Goal: Task Accomplishment & Management: Manage account settings

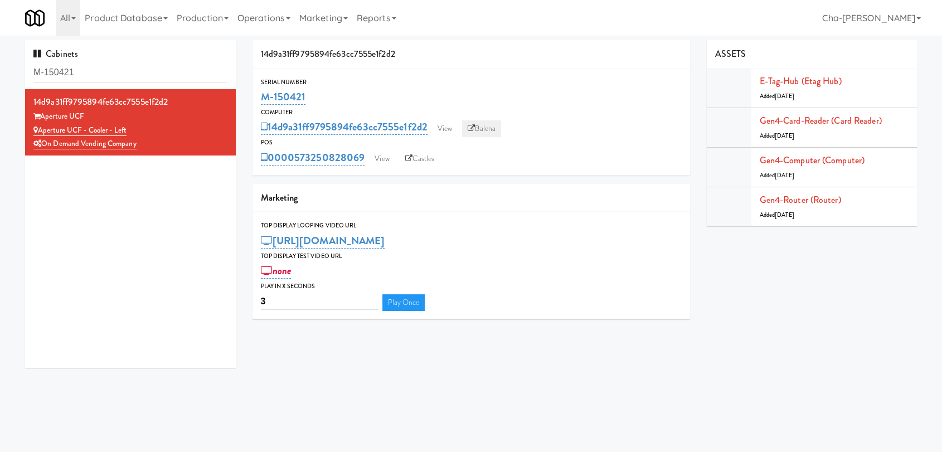
click at [492, 126] on link "Balena" at bounding box center [481, 128] width 39 height 17
drag, startPoint x: 360, startPoint y: 101, endPoint x: 259, endPoint y: 104, distance: 100.9
click at [259, 104] on div "Serial Number M-150421" at bounding box center [472, 92] width 438 height 30
copy link "M-150421"
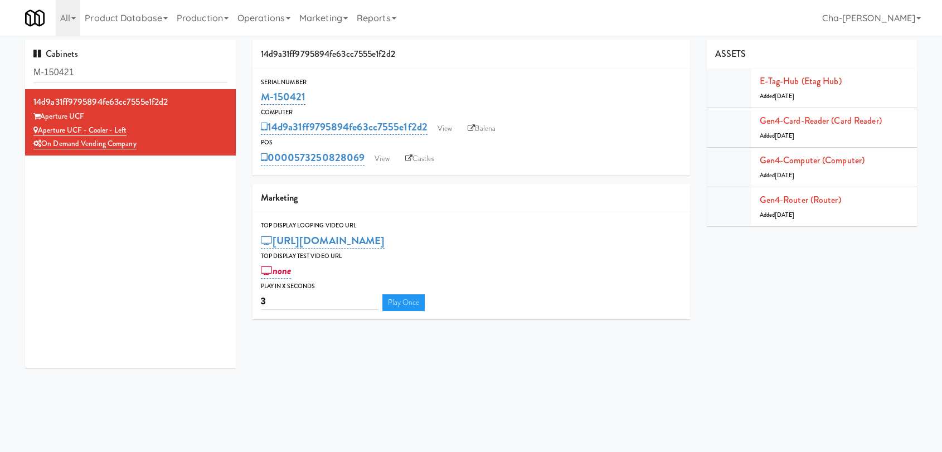
click at [547, 341] on div "Cabinets M-150421 14d9a31ff9795894fe63cc7555e1f2d2 Aperture UCF Aperture UCF - …" at bounding box center [471, 208] width 909 height 336
click at [41, 134] on div "Aperture UCF - Cooler - Left" at bounding box center [130, 131] width 194 height 14
copy link "Aperture UCF - Cooler - Left"
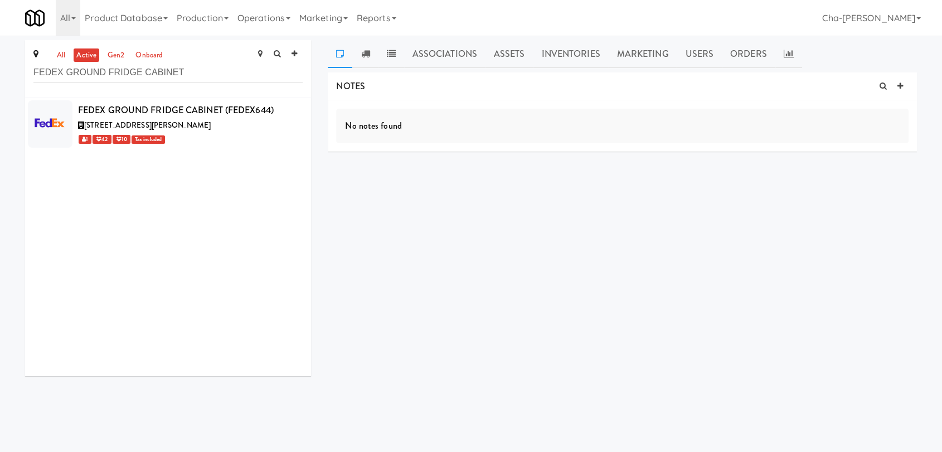
click at [203, 72] on input "FEDEX GROUND FRIDGE CABINET" at bounding box center [167, 72] width 269 height 21
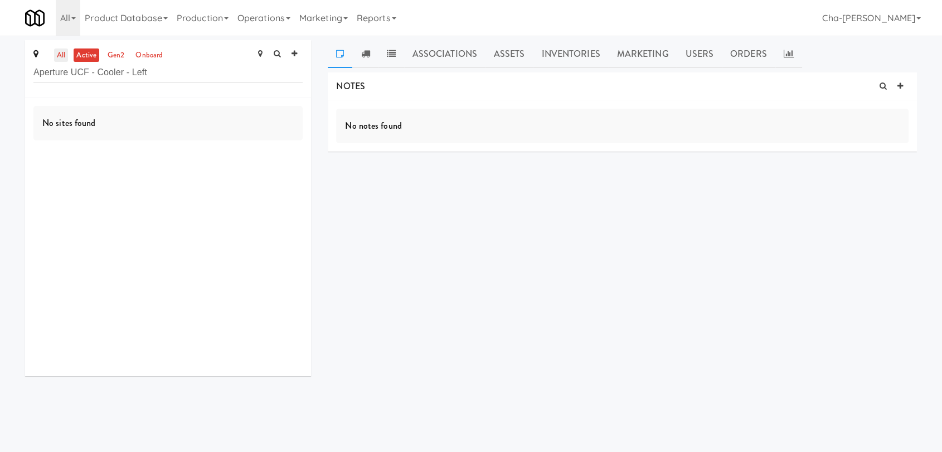
type input "Aperture UCF - Cooler - Left"
click at [54, 55] on link "all" at bounding box center [61, 56] width 14 height 14
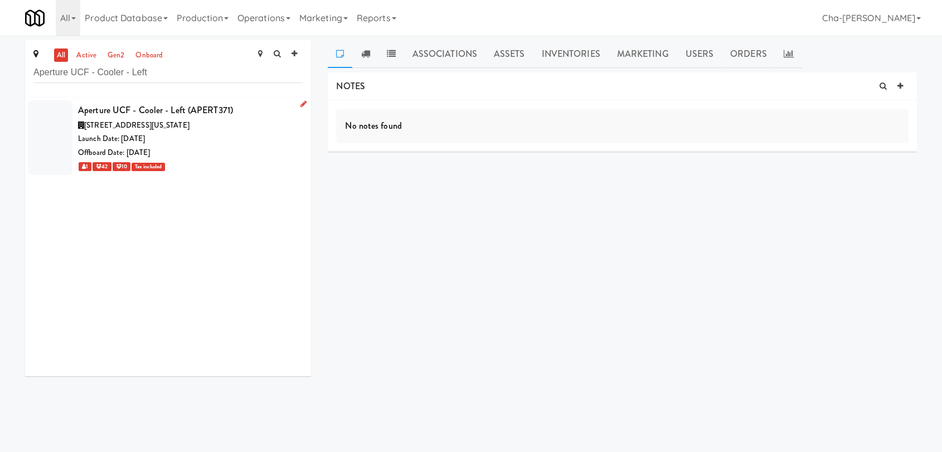
click at [300, 103] on icon at bounding box center [303, 103] width 6 height 7
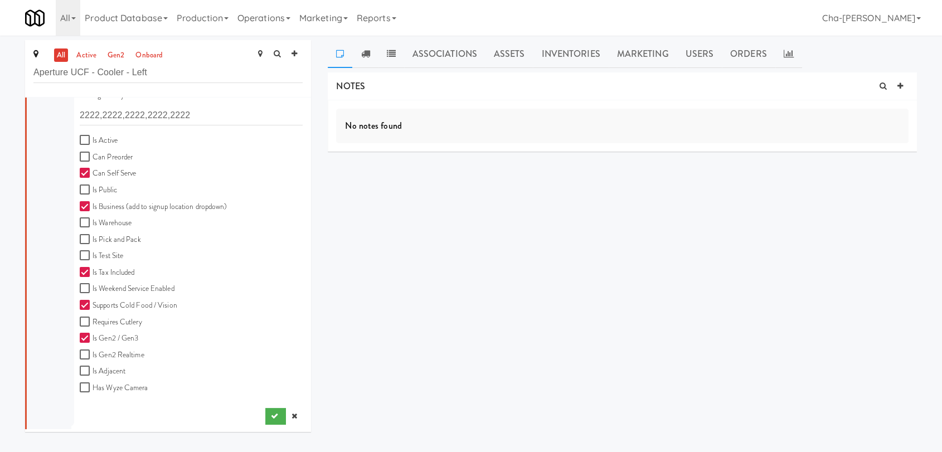
scroll to position [309, 0]
click at [89, 138] on input "Is Active" at bounding box center [86, 139] width 13 height 9
checkbox input "true"
click at [265, 409] on button "submit" at bounding box center [275, 416] width 21 height 17
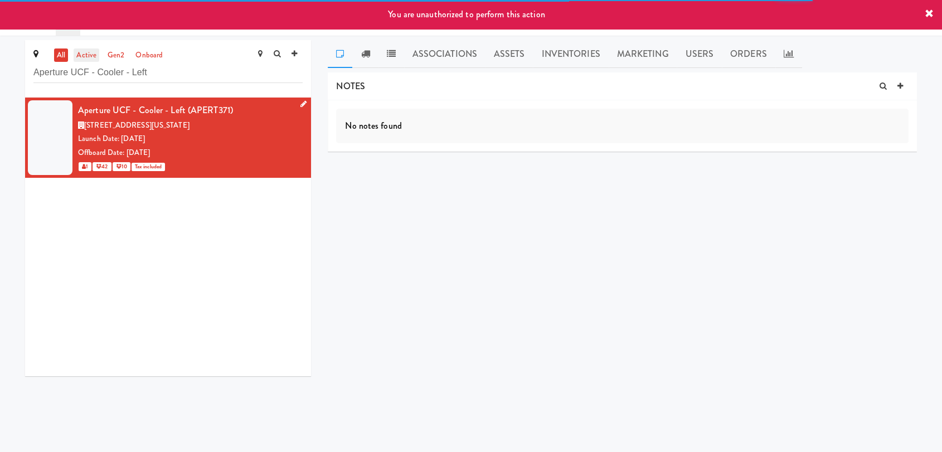
click at [85, 52] on link "active" at bounding box center [87, 56] width 26 height 14
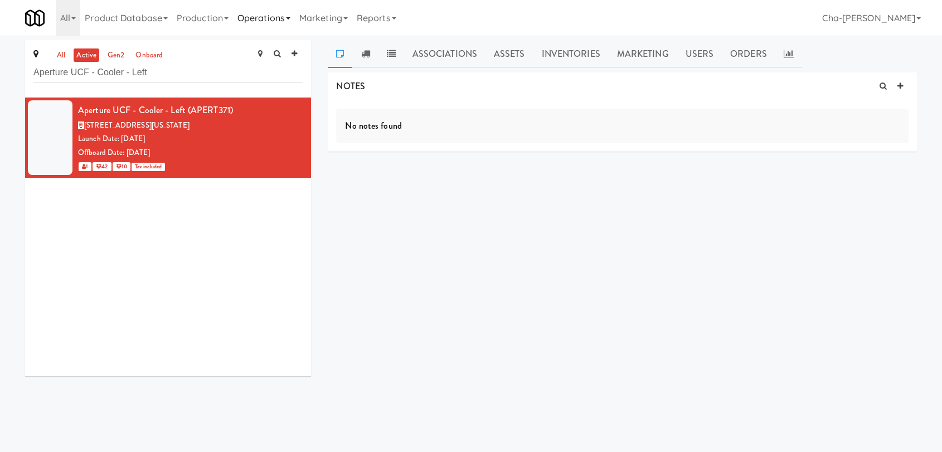
click at [278, 14] on link "Operations" at bounding box center [264, 18] width 62 height 36
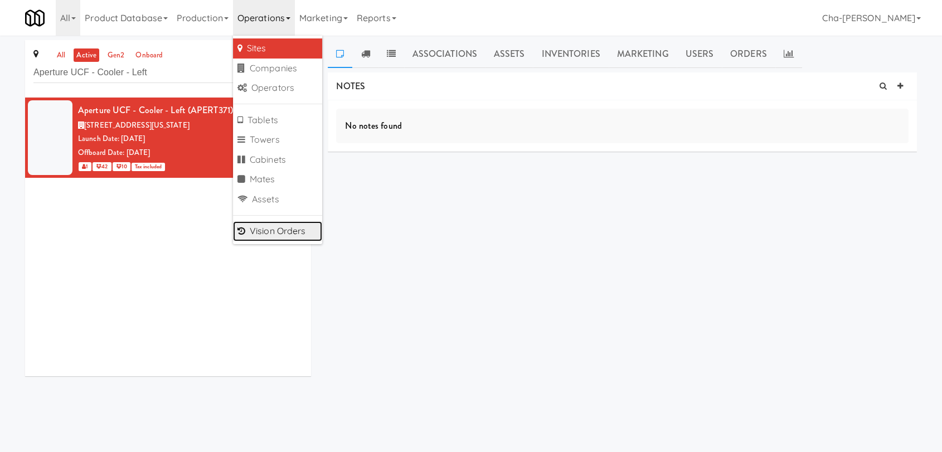
click at [274, 227] on link "Vision Orders" at bounding box center [277, 231] width 89 height 20
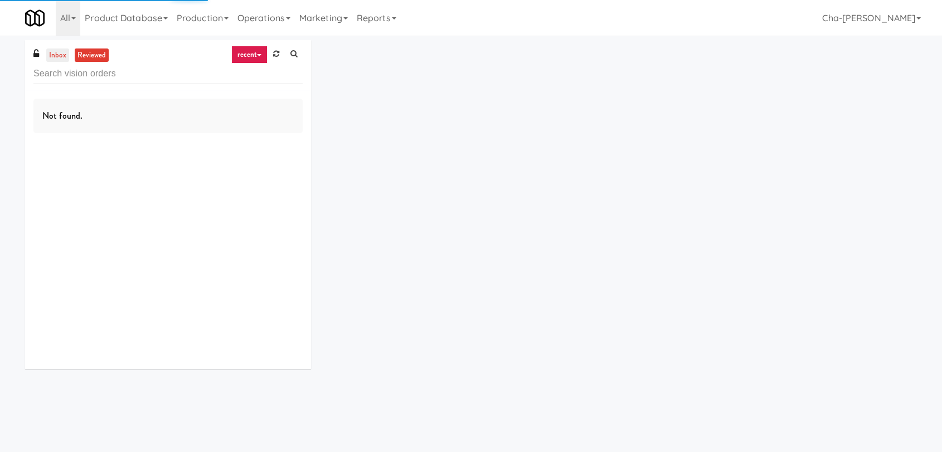
click at [61, 49] on link "inbox" at bounding box center [57, 56] width 23 height 14
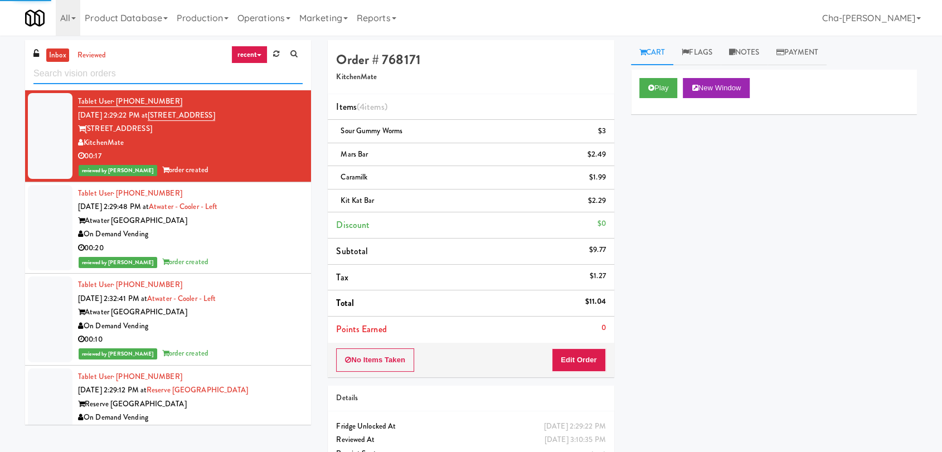
click at [97, 78] on input "text" at bounding box center [167, 74] width 269 height 21
paste input "Aperture UCF - Cooler - Left"
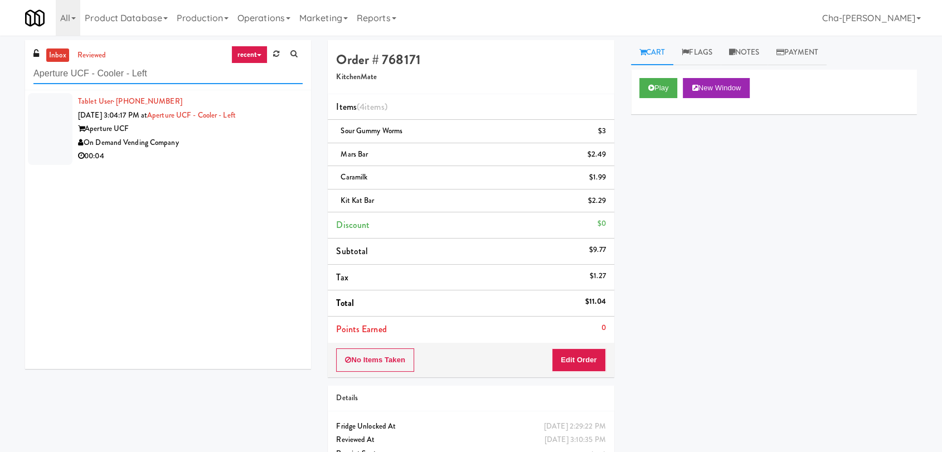
type input "Aperture UCF - Cooler - Left"
click at [174, 126] on div "Aperture UCF" at bounding box center [190, 129] width 225 height 14
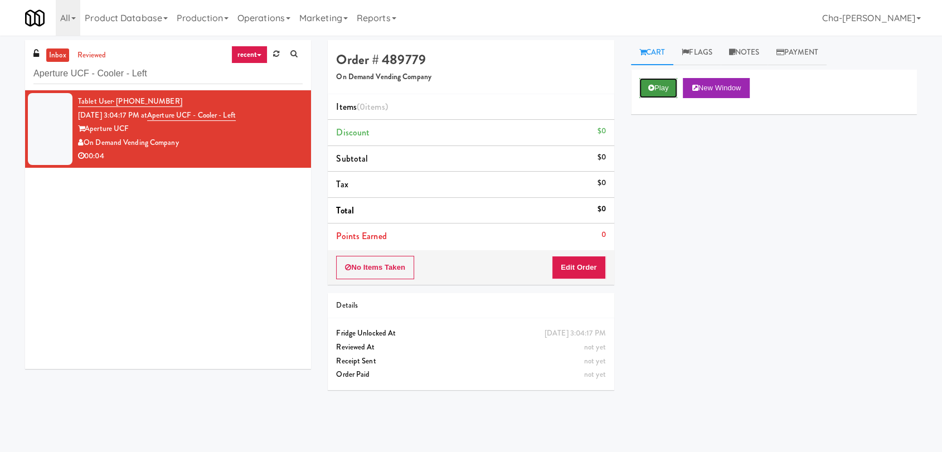
click at [662, 86] on button "Play" at bounding box center [658, 88] width 38 height 20
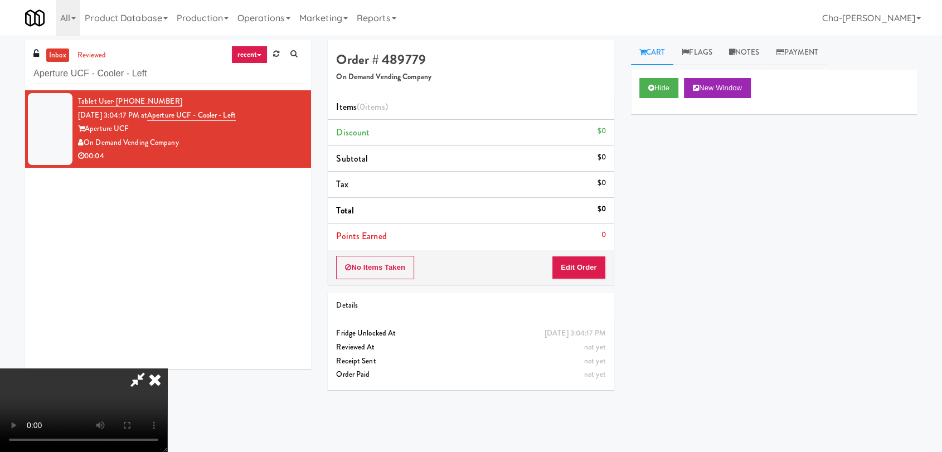
click at [167, 369] on icon at bounding box center [155, 380] width 25 height 22
